Goal: Information Seeking & Learning: Learn about a topic

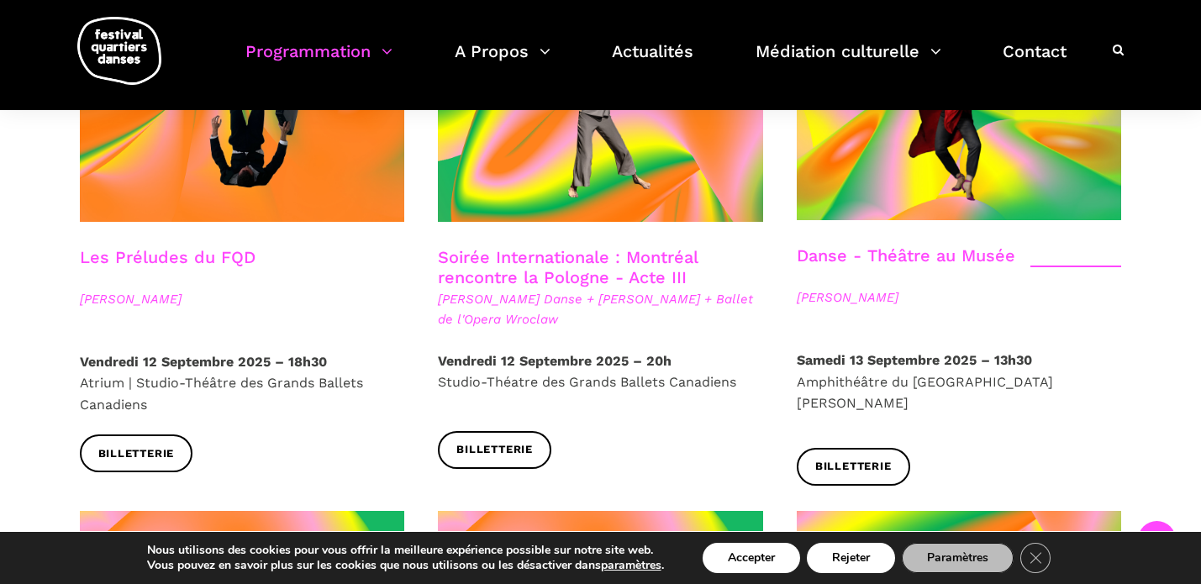
scroll to position [2017, 0]
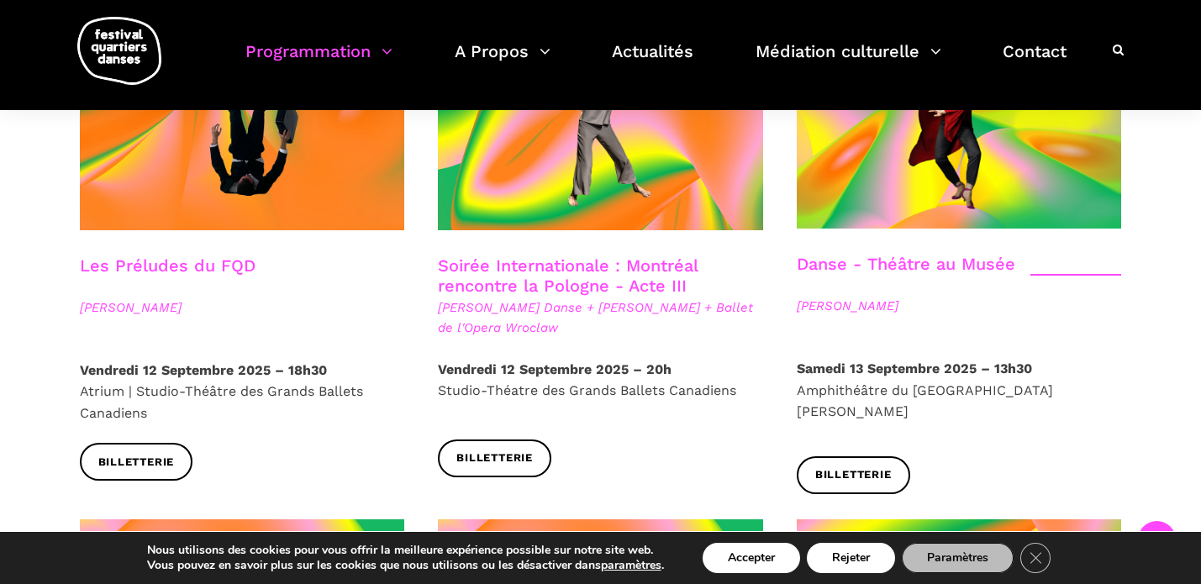
click at [572, 255] on link "Soirée Internationale : Montréal rencontre la Pologne - Acte III" at bounding box center [568, 275] width 260 height 40
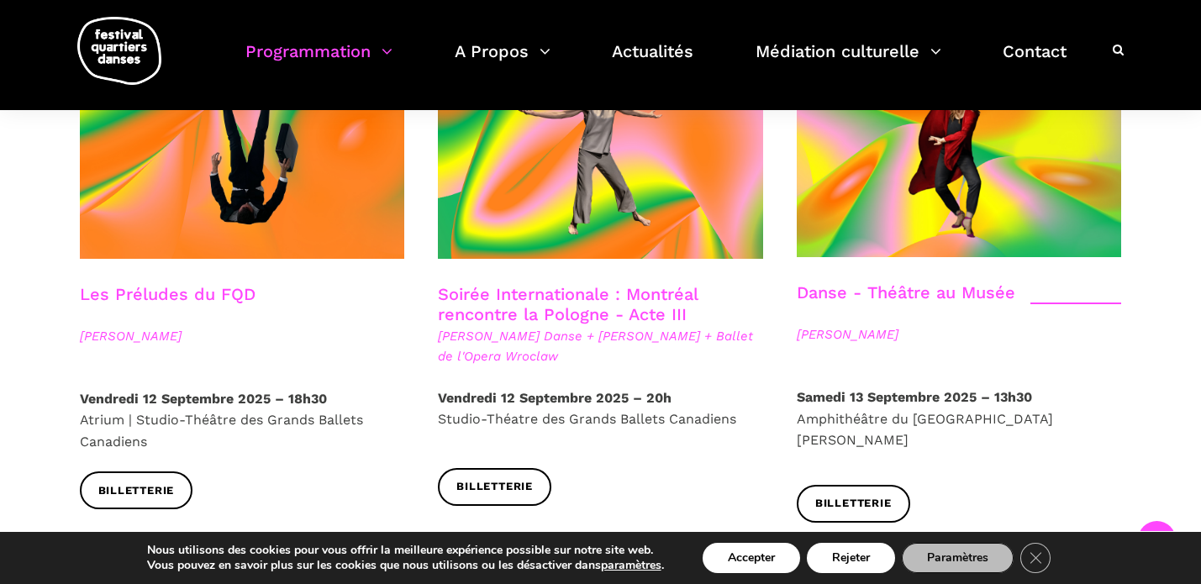
scroll to position [1987, 0]
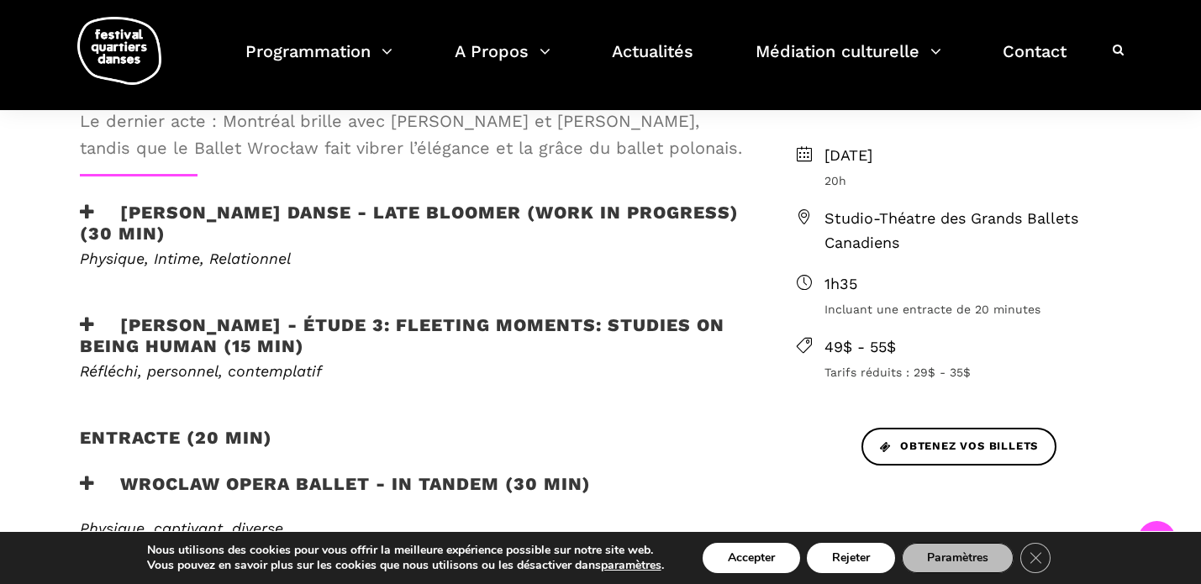
click at [560, 213] on h3 "[PERSON_NAME] Danse - Late bloomer (work in progress) (30 min)" at bounding box center [411, 223] width 662 height 42
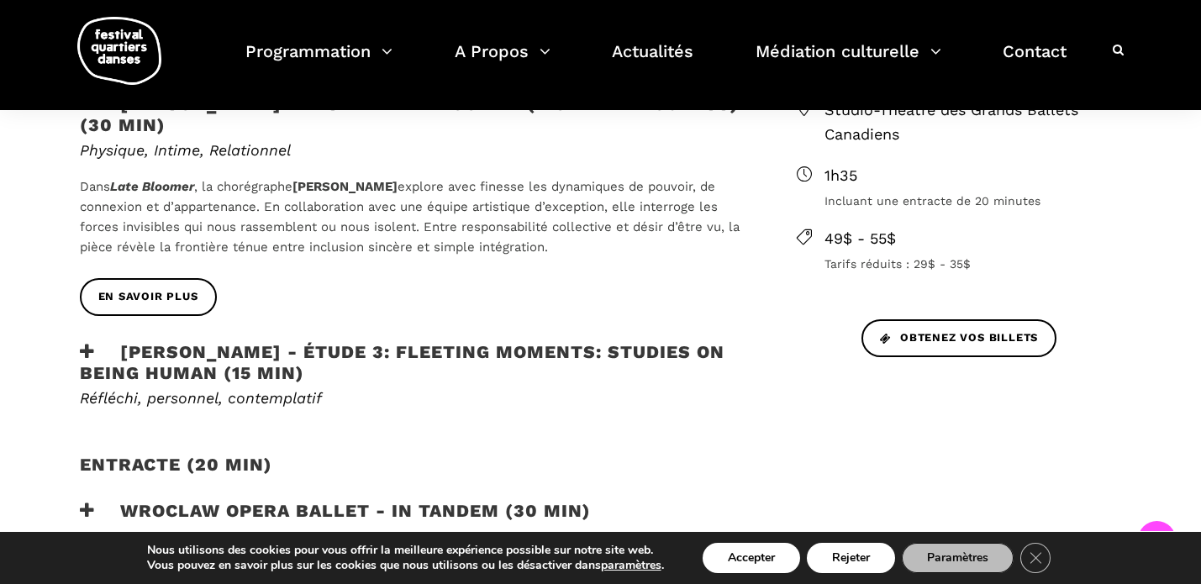
scroll to position [627, 0]
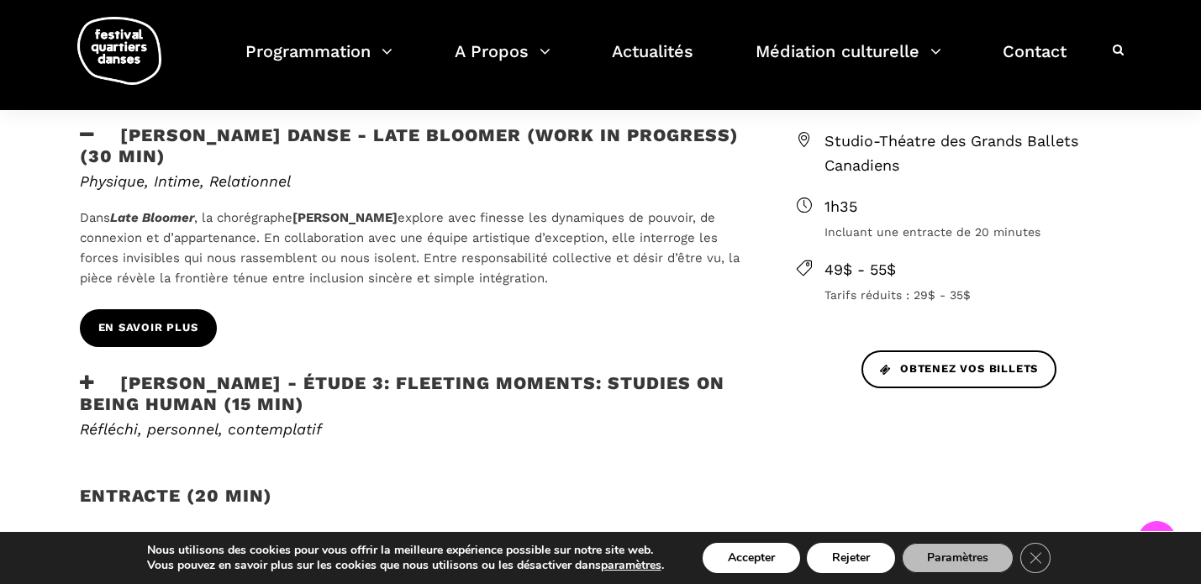
click at [136, 330] on span "En savoir plus" at bounding box center [148, 328] width 100 height 18
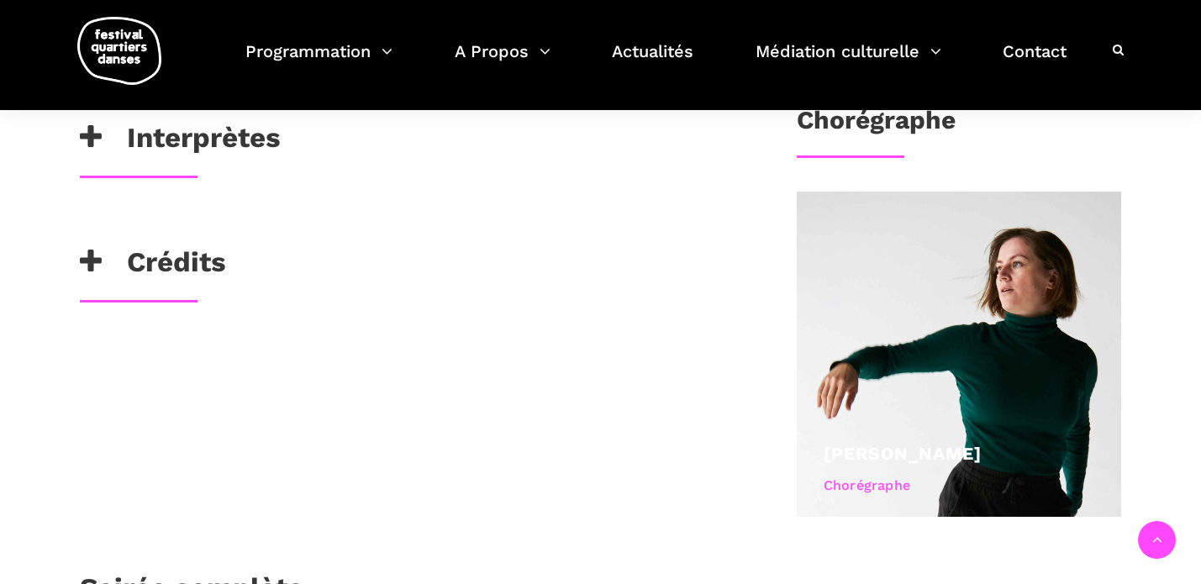
scroll to position [901, 0]
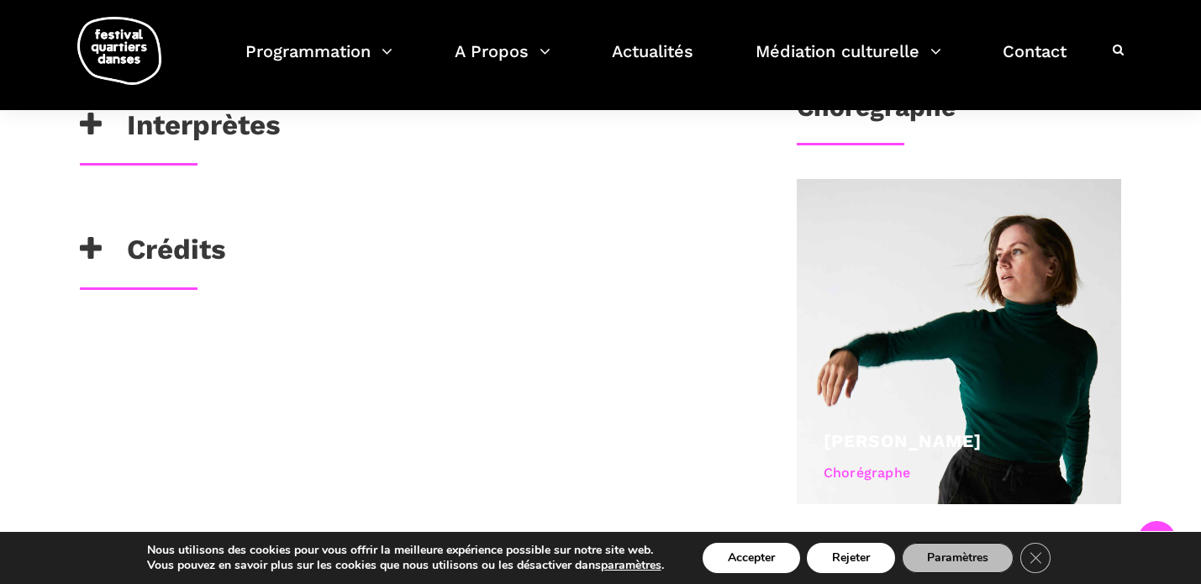
click at [154, 115] on h3 "Interprètes" at bounding box center [180, 129] width 201 height 42
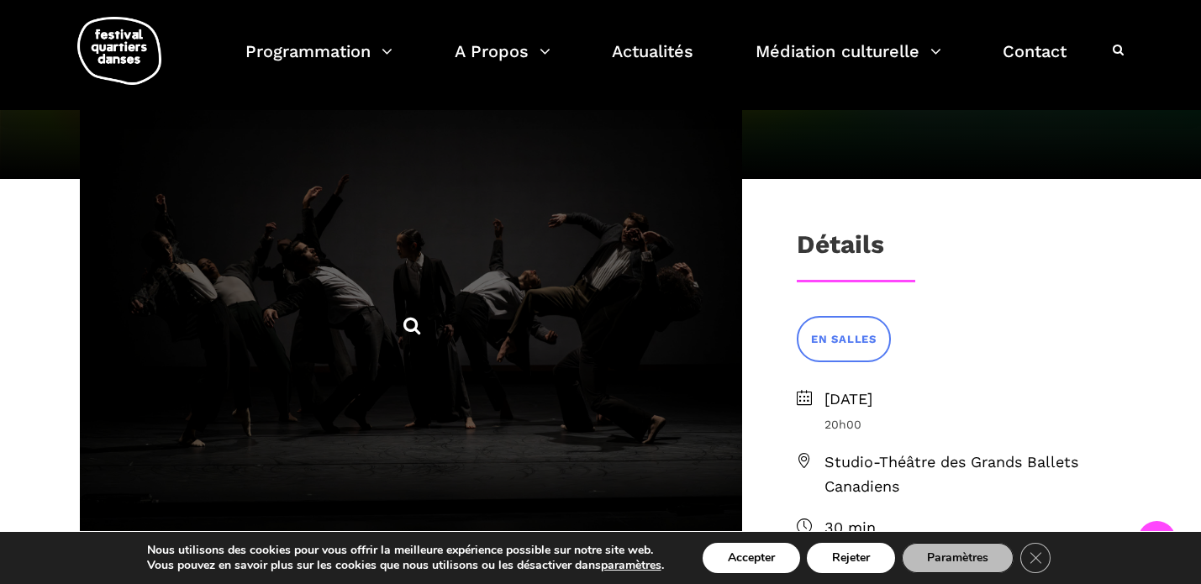
scroll to position [254, 0]
